Goal: Check status: Check status

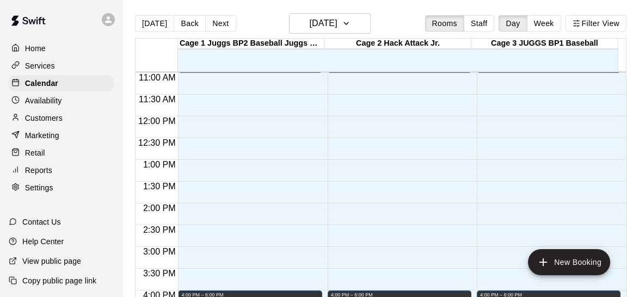
scroll to position [476, 0]
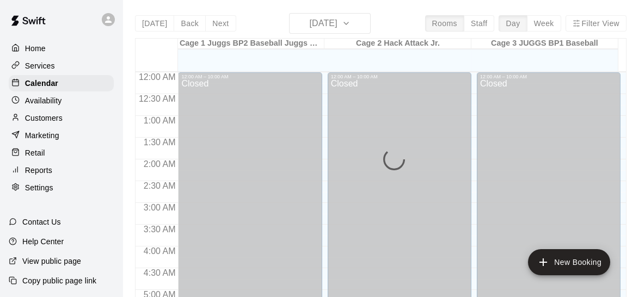
scroll to position [465, 0]
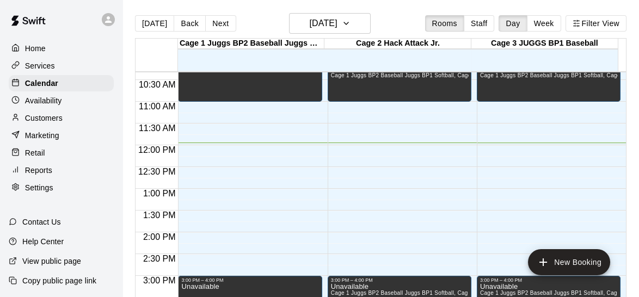
scroll to position [452, 0]
